Goal: Transaction & Acquisition: Subscribe to service/newsletter

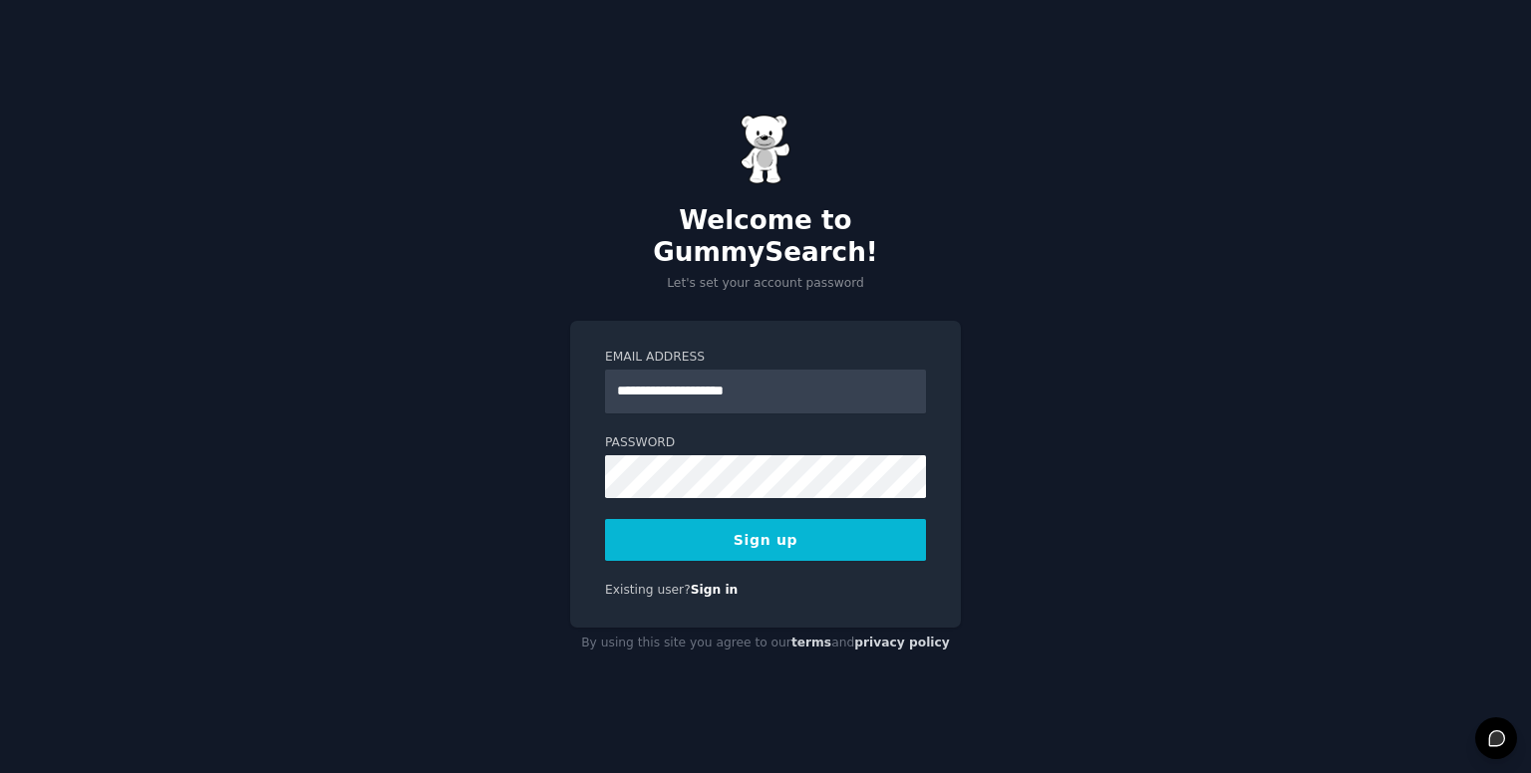
click at [698, 519] on button "Sign up" at bounding box center [765, 540] width 321 height 42
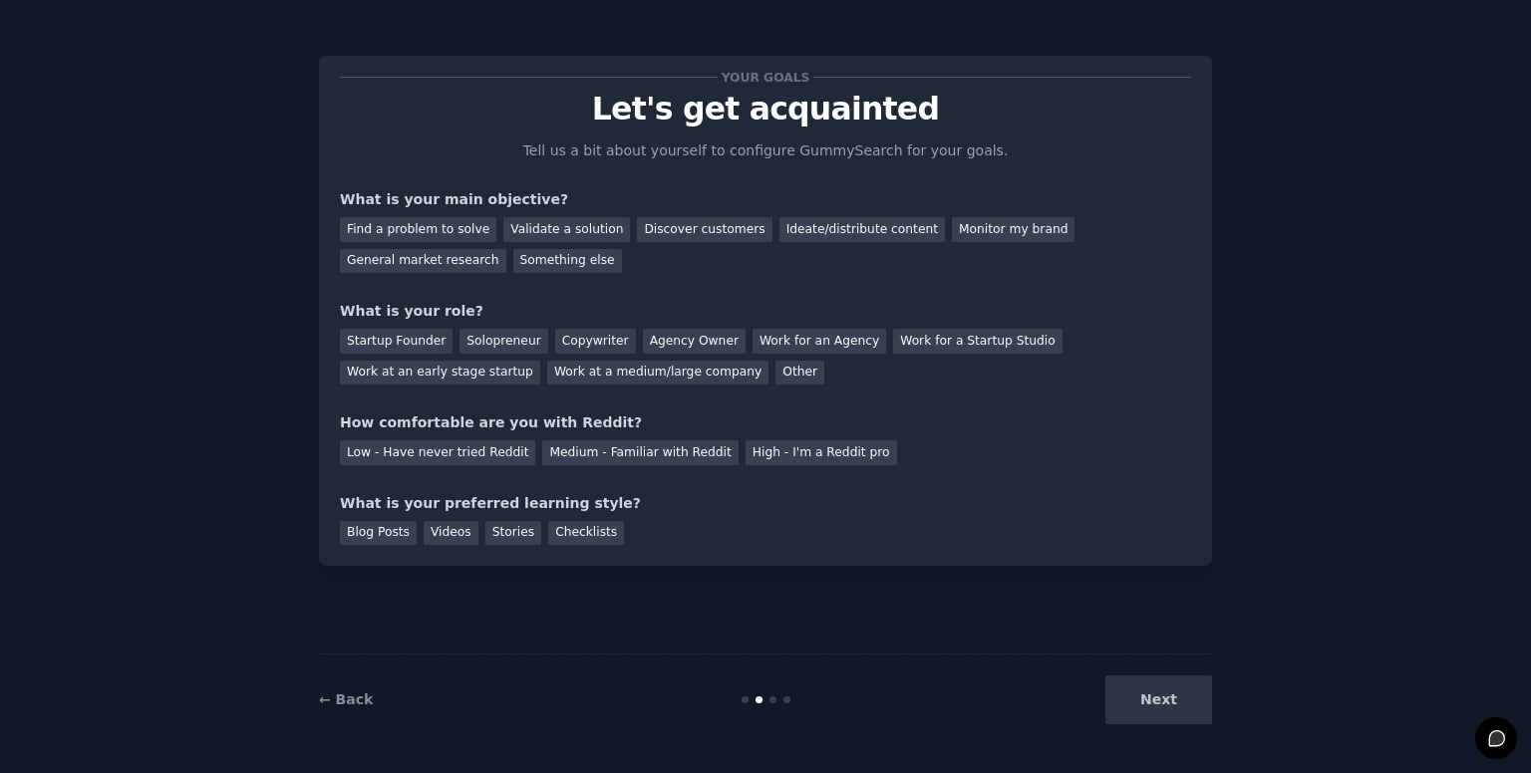
click at [1144, 703] on div "Next" at bounding box center [1063, 700] width 298 height 49
click at [1142, 683] on div "Next" at bounding box center [1063, 700] width 298 height 49
click at [1119, 708] on div "Next" at bounding box center [1063, 700] width 298 height 49
click at [1181, 693] on div "Next" at bounding box center [1063, 700] width 298 height 49
click at [1159, 695] on div "Next" at bounding box center [1063, 700] width 298 height 49
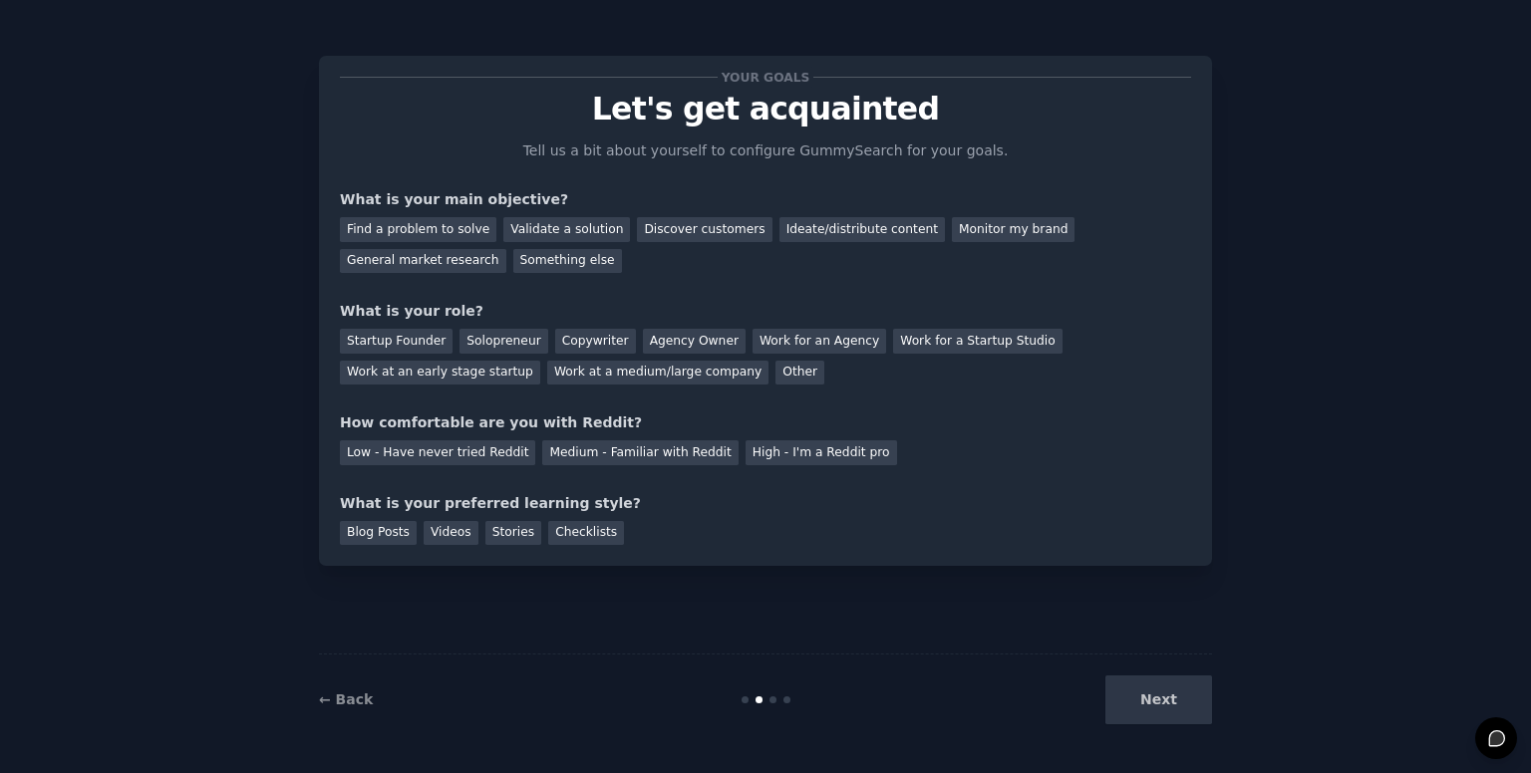
click at [1159, 695] on div "Next" at bounding box center [1063, 700] width 298 height 49
click at [506, 249] on div "General market research" at bounding box center [423, 261] width 166 height 25
click at [775, 370] on div "Other" at bounding box center [799, 373] width 49 height 25
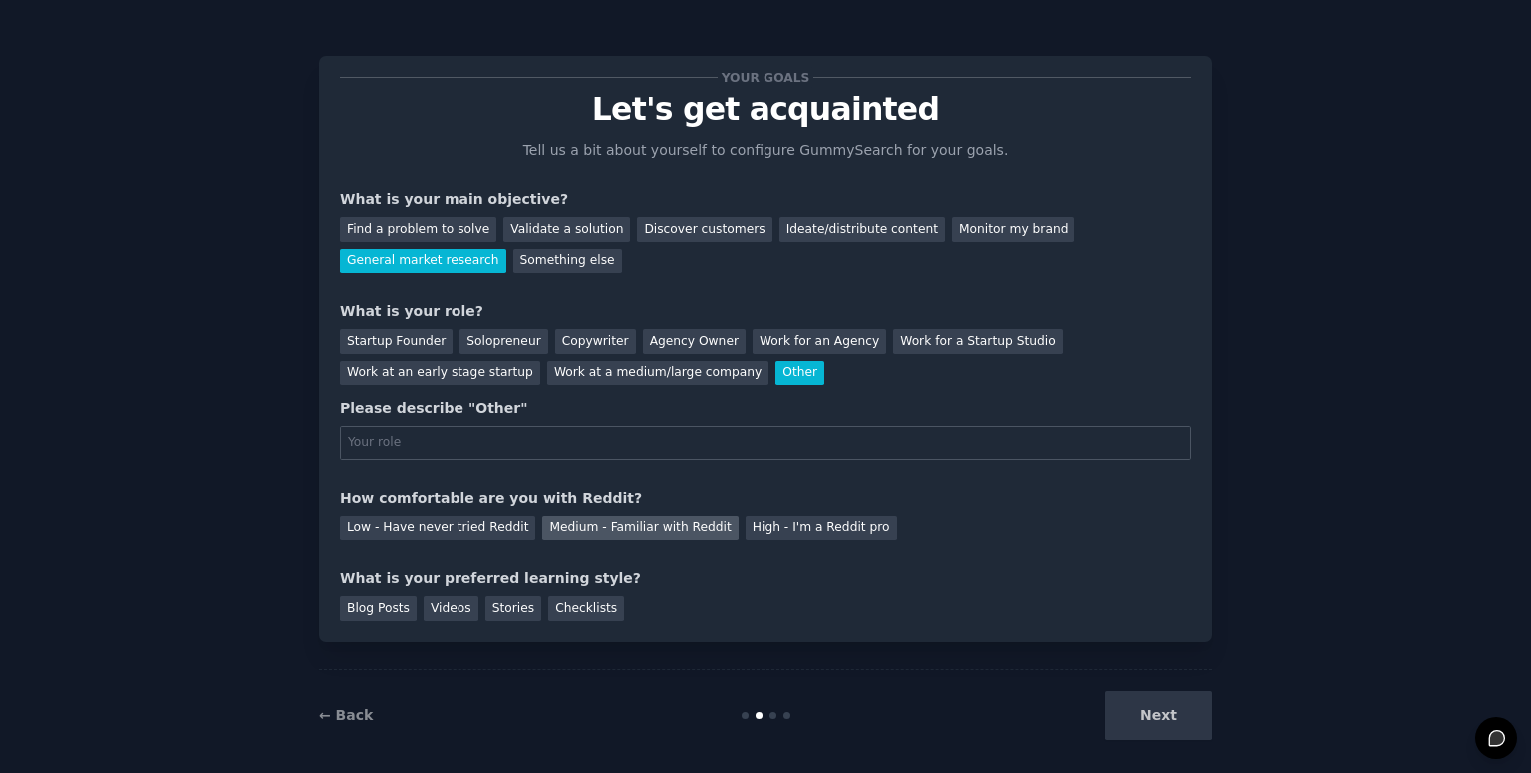
click at [565, 523] on div "Medium - Familiar with Reddit" at bounding box center [639, 528] width 195 height 25
click at [386, 610] on div "Blog Posts" at bounding box center [378, 608] width 77 height 25
click at [1124, 708] on div "Next" at bounding box center [1063, 716] width 298 height 49
click at [562, 610] on div "Checklists" at bounding box center [586, 608] width 76 height 25
click at [384, 603] on div "Blog Posts" at bounding box center [378, 608] width 77 height 25
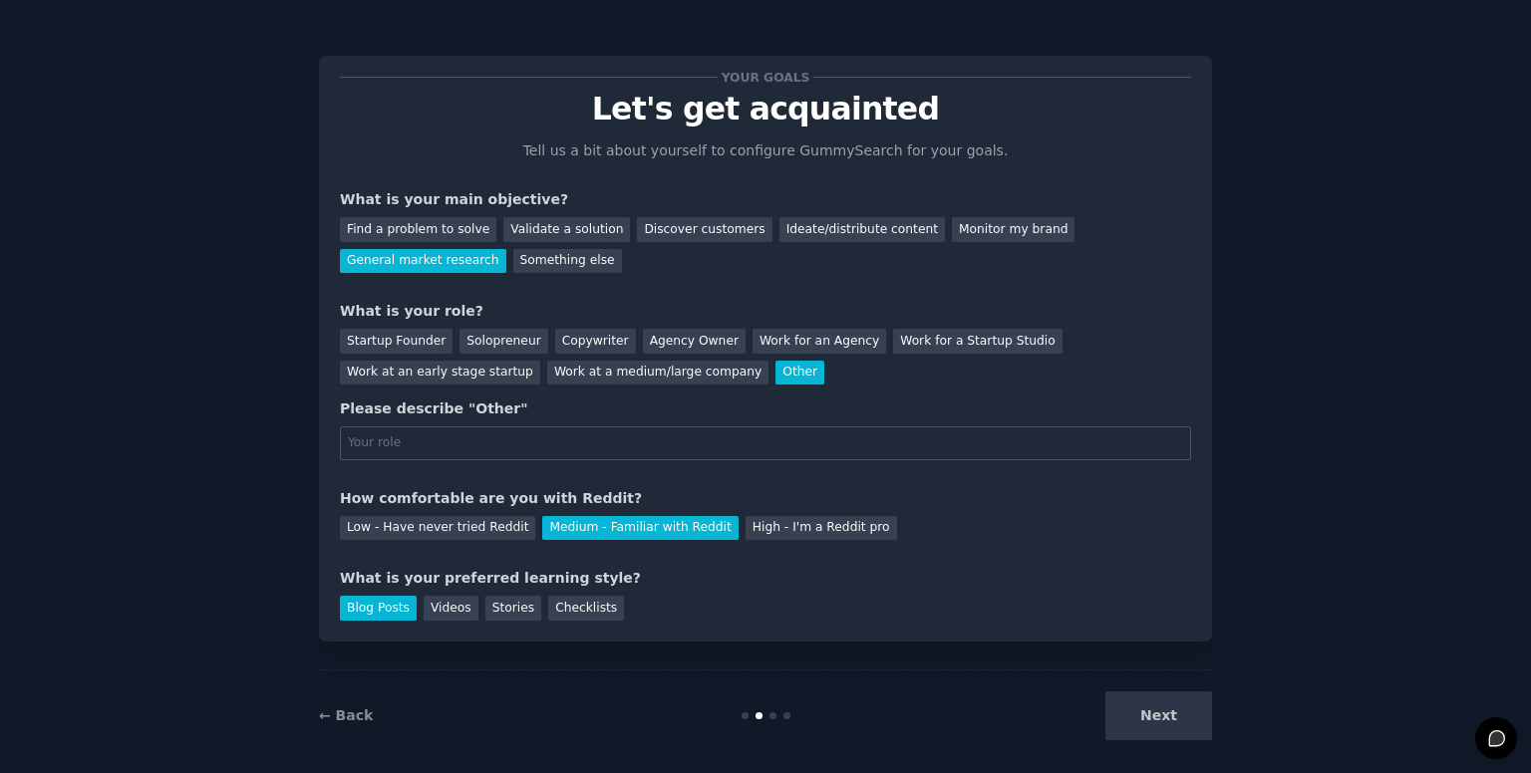
click at [1157, 716] on div "Next" at bounding box center [1063, 716] width 298 height 49
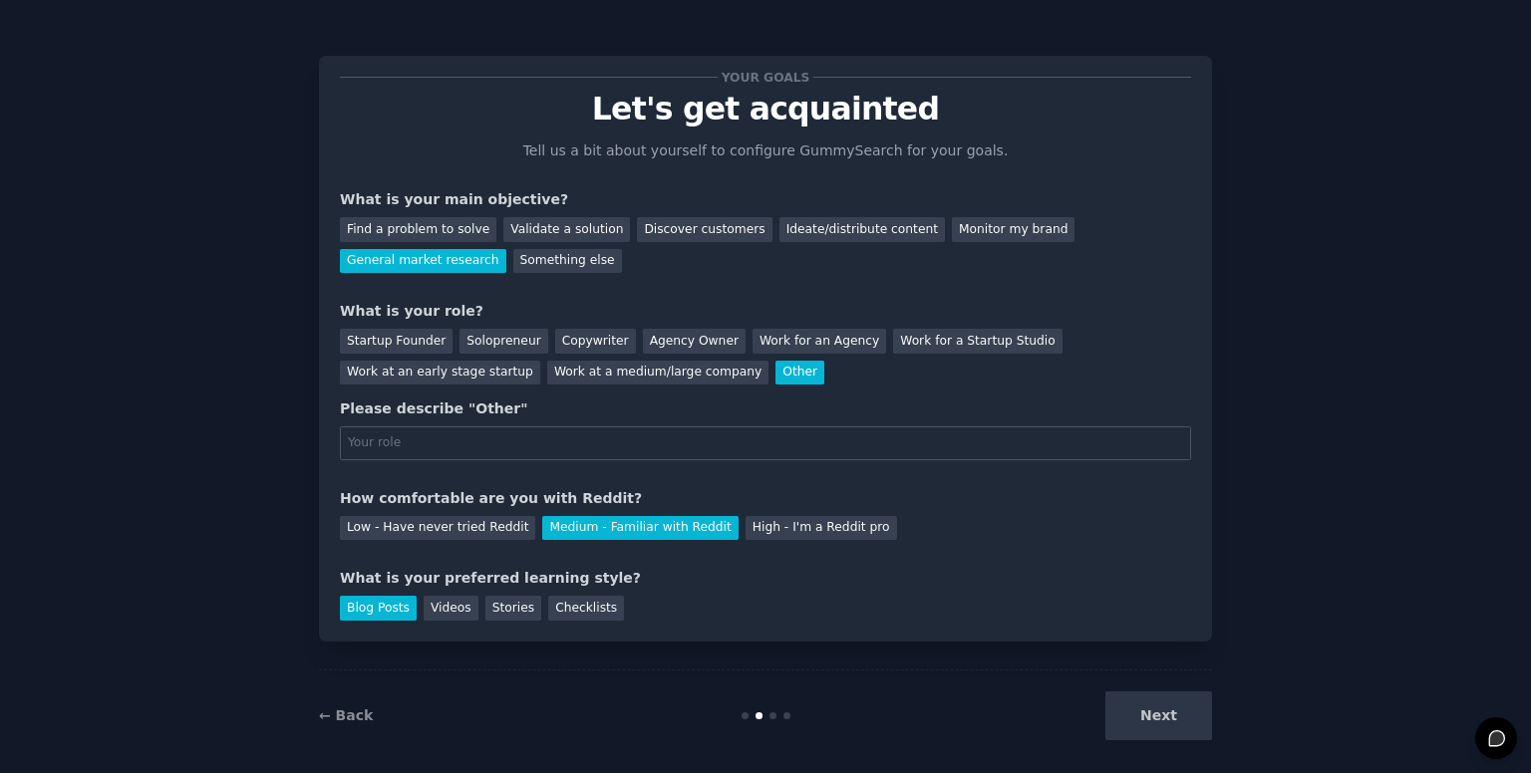
click at [1184, 372] on div "Startup Founder Solopreneur Copywriter Agency Owner Work for an Agency Work for…" at bounding box center [765, 353] width 851 height 63
click at [626, 422] on div "Please describe "Other"" at bounding box center [765, 430] width 851 height 62
click at [506, 454] on input "text" at bounding box center [765, 444] width 851 height 34
type input "M"
type input "SEO Marketer"
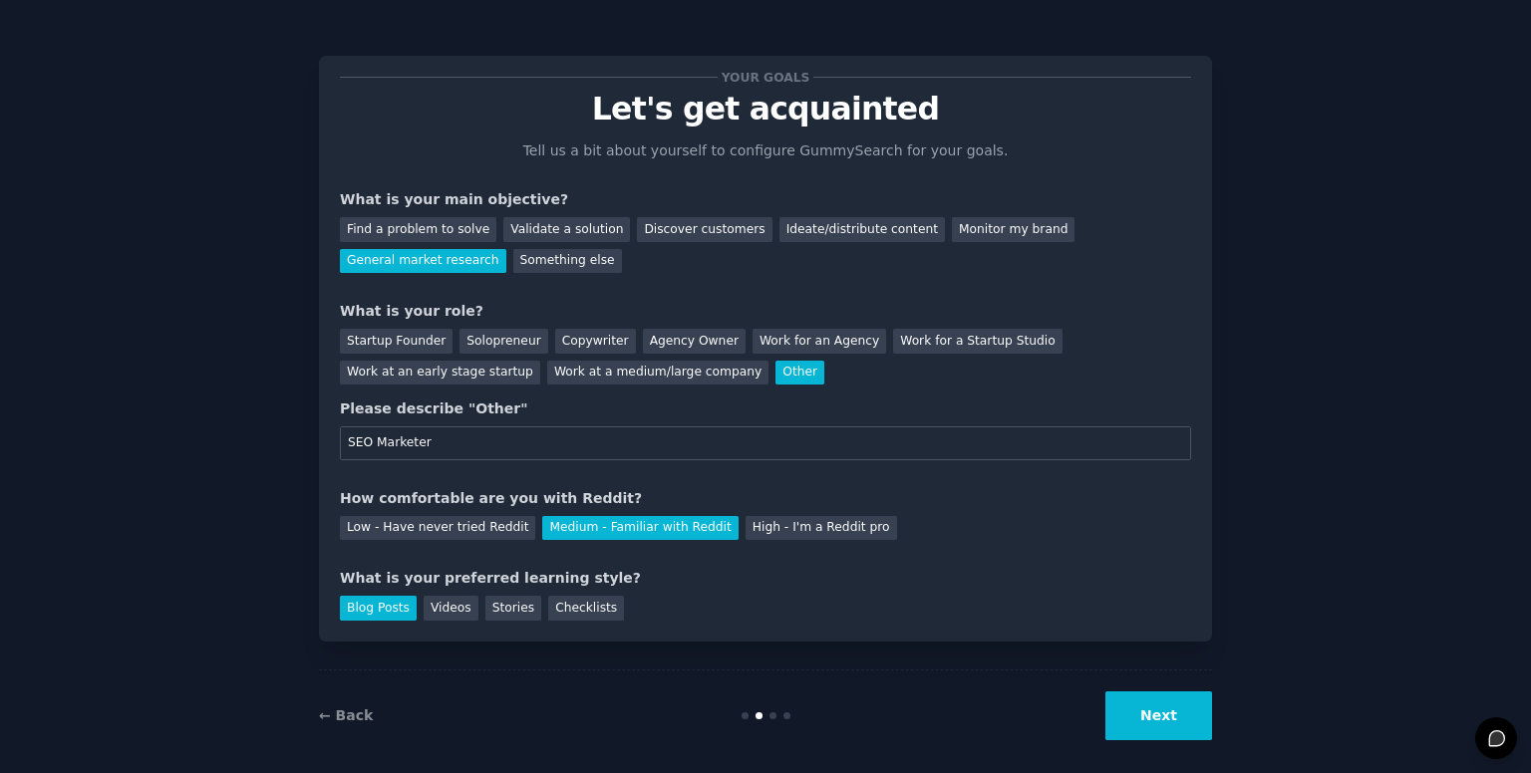
click at [1183, 715] on button "Next" at bounding box center [1158, 716] width 107 height 49
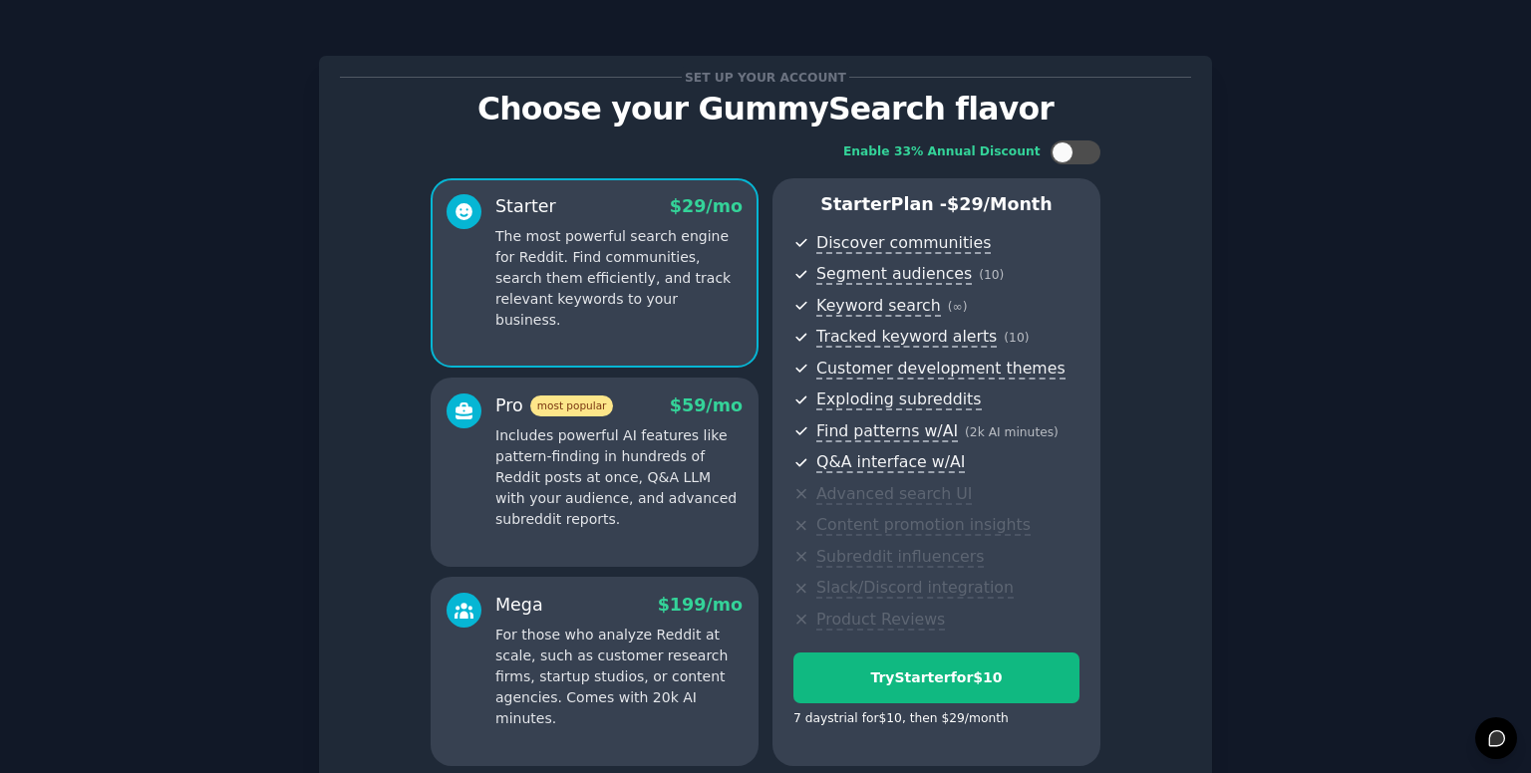
click at [642, 467] on p "Includes powerful AI features like pattern-finding in hundreds of Reddit posts …" at bounding box center [618, 478] width 247 height 105
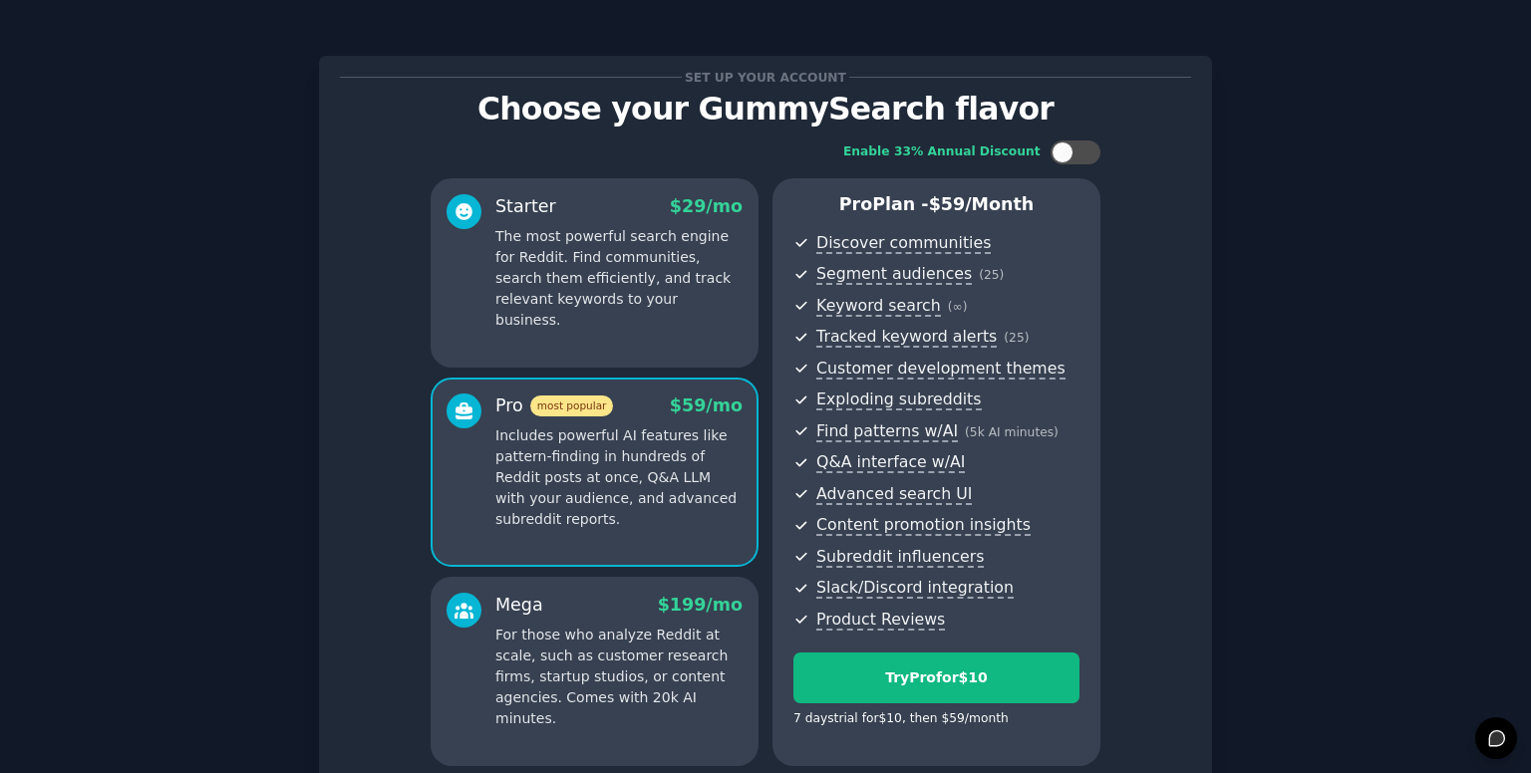
click at [618, 643] on p "For those who analyze Reddit at scale, such as customer research firms, startup…" at bounding box center [618, 677] width 247 height 105
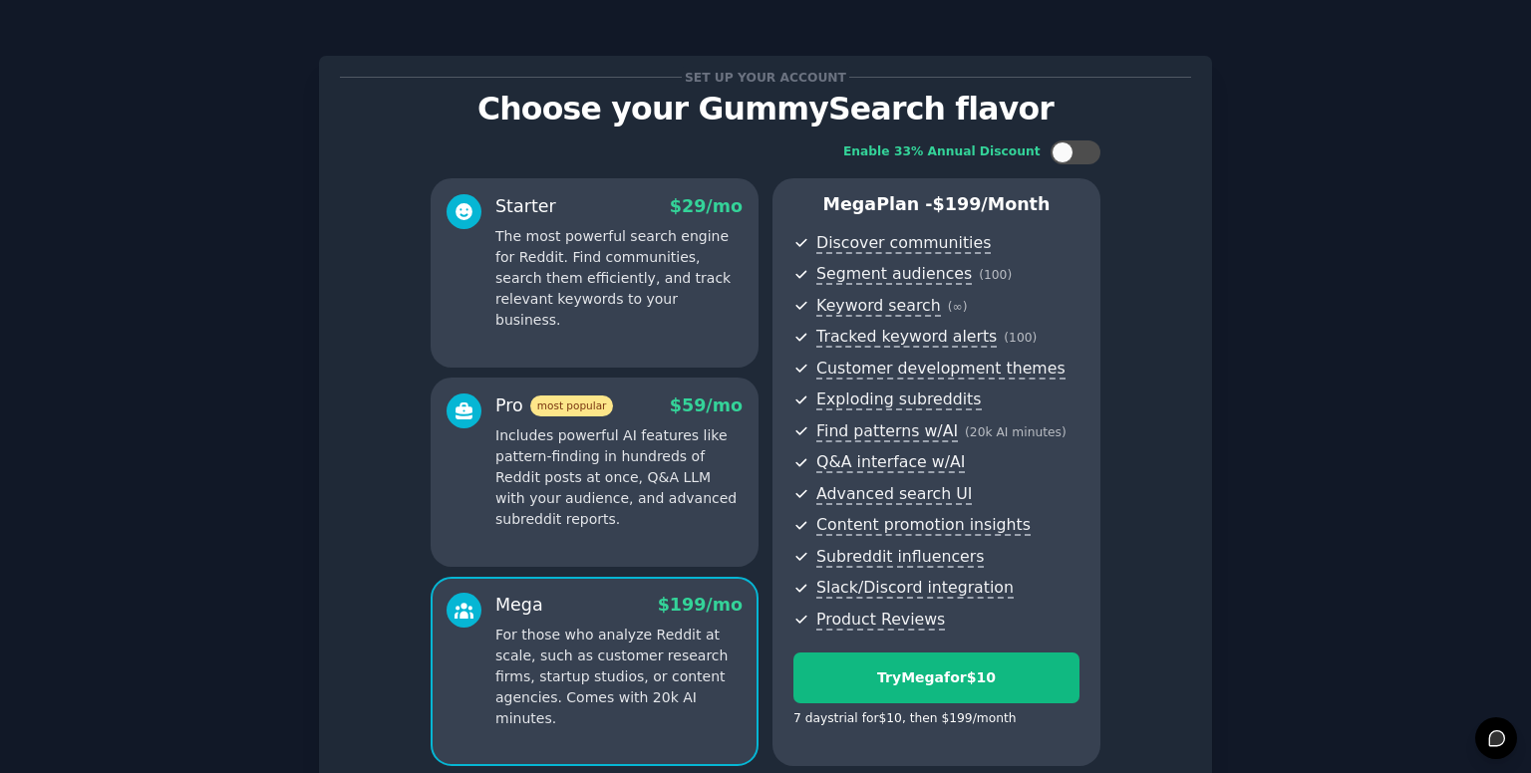
click at [651, 105] on p "Choose your GummySearch flavor" at bounding box center [765, 109] width 851 height 35
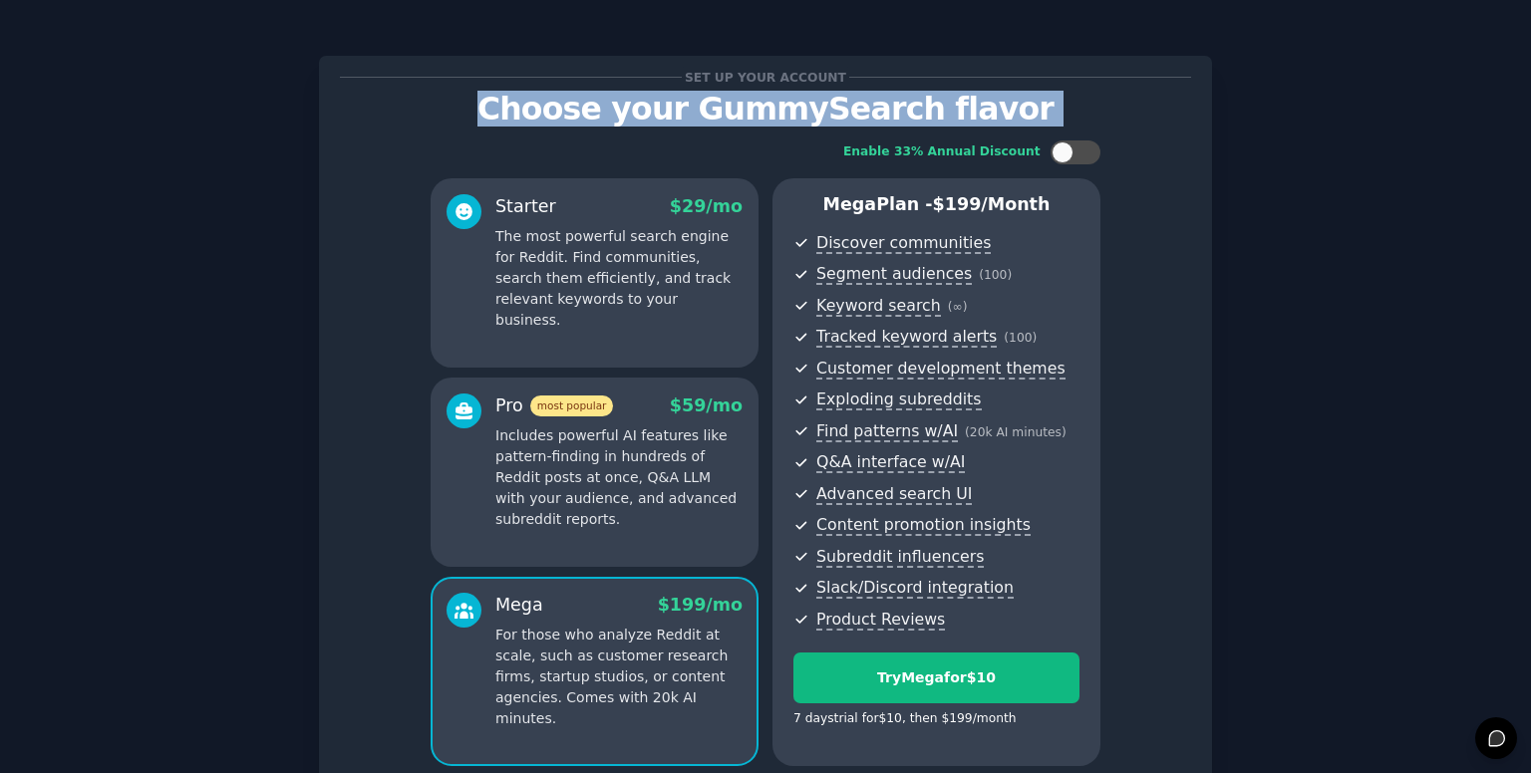
click at [651, 105] on p "Choose your GummySearch flavor" at bounding box center [765, 109] width 851 height 35
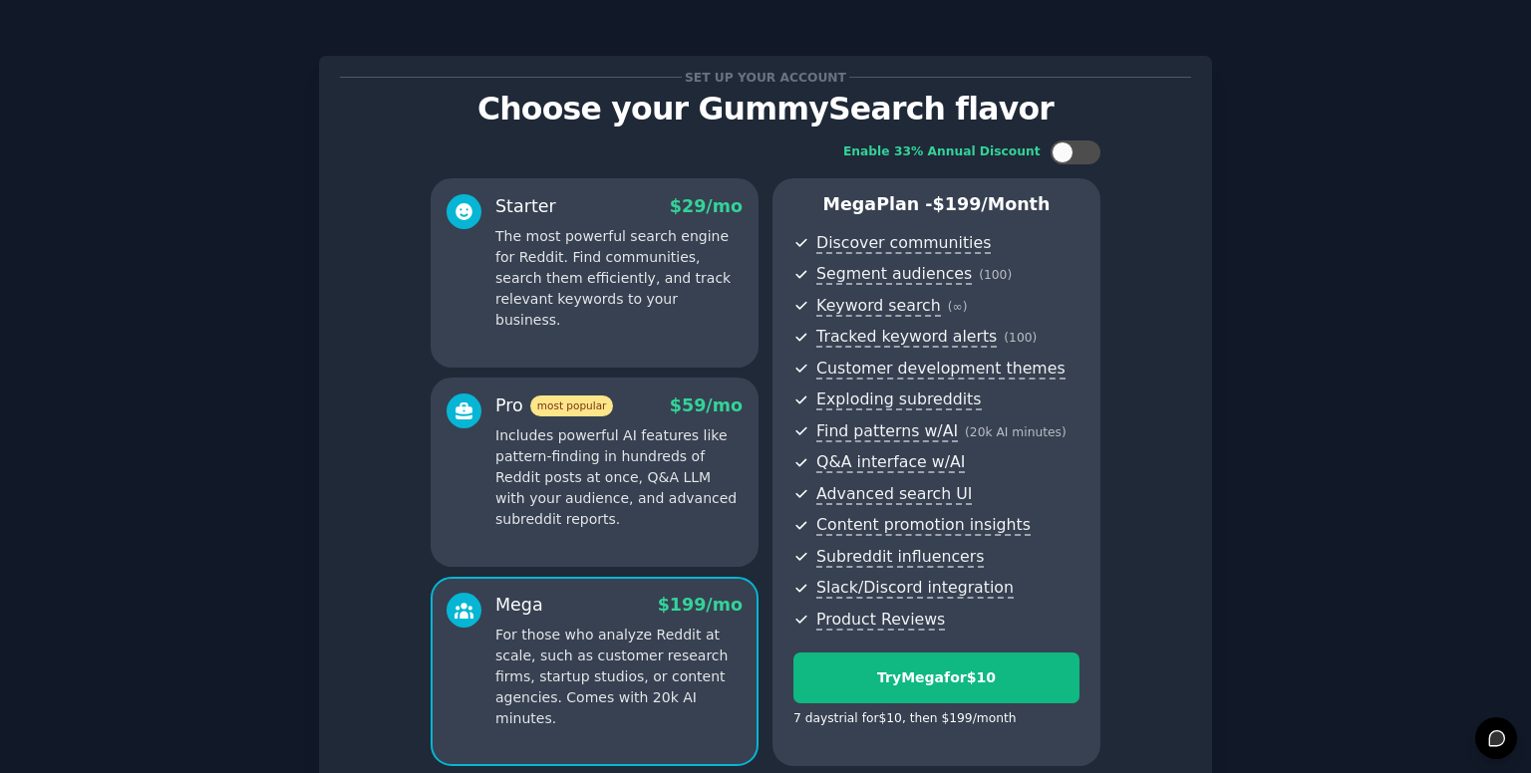
click at [1218, 167] on div "Set up your account Choose your GummySearch flavor Enable 33% Annual Discount S…" at bounding box center [765, 478] width 1475 height 900
click at [1284, 212] on div "Set up your account Choose your GummySearch flavor Enable 33% Annual Discount S…" at bounding box center [765, 478] width 1475 height 900
